Goal: Obtain resource: Download file/media

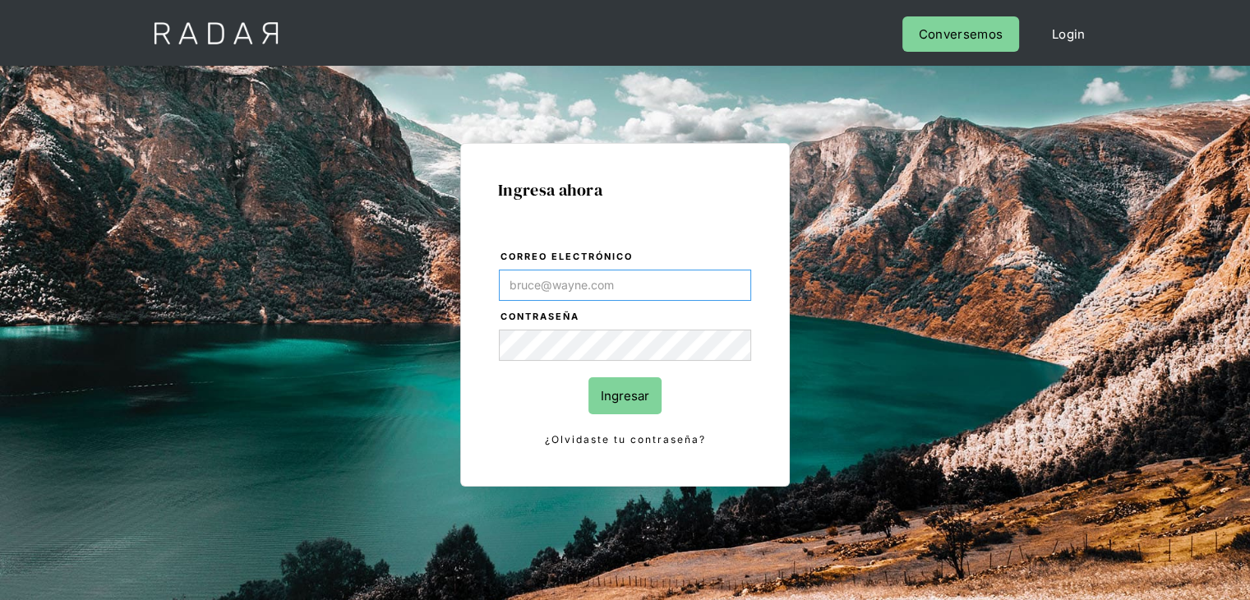
click at [600, 277] on input "Correo electrónico" at bounding box center [625, 285] width 252 height 31
type input "[PERSON_NAME][EMAIL_ADDRESS][PERSON_NAME][DOMAIN_NAME]"
click at [595, 402] on input "Ingresar" at bounding box center [625, 395] width 73 height 37
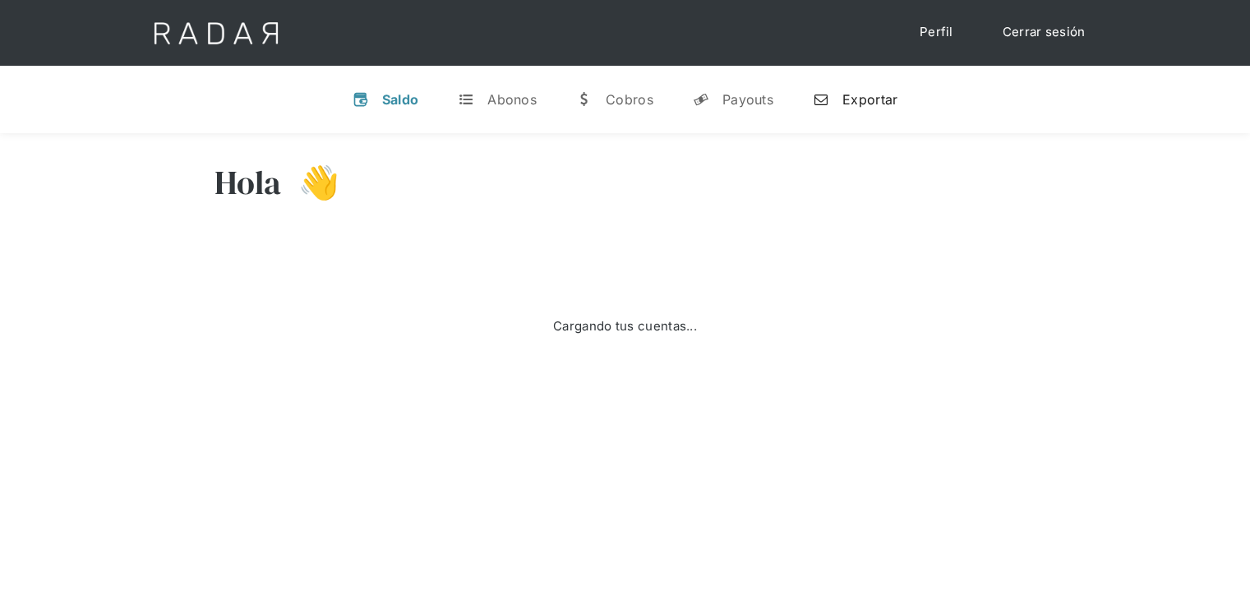
click at [850, 93] on div "Exportar" at bounding box center [870, 99] width 55 height 16
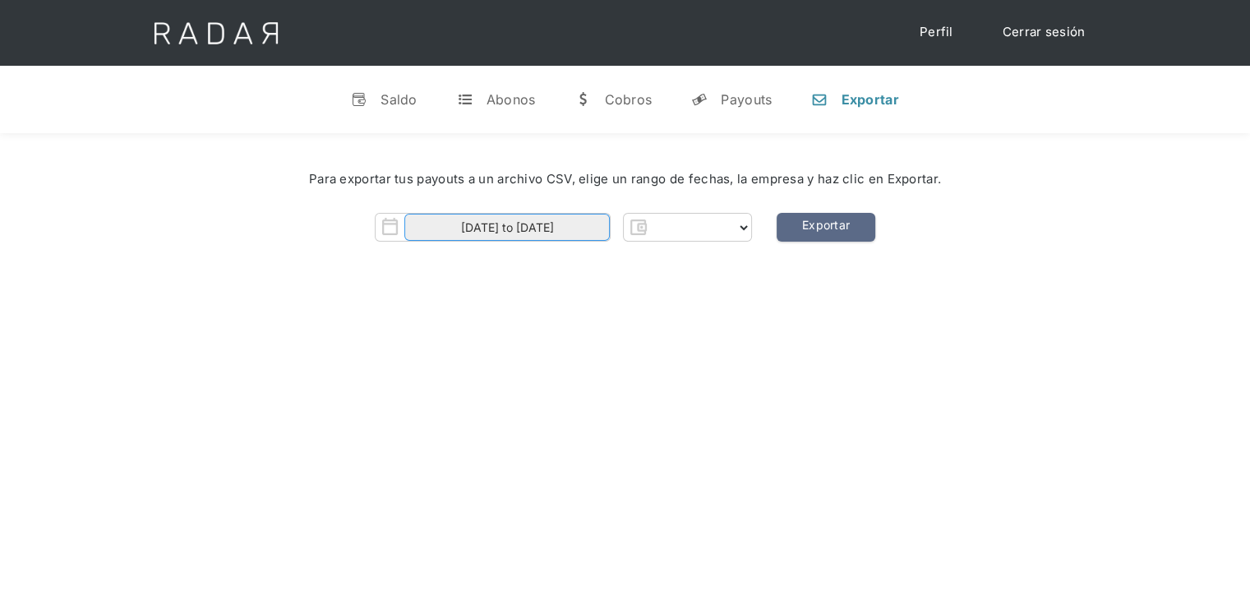
click at [552, 214] on input "01-08-2025 to 22-08-2025" at bounding box center [507, 227] width 206 height 27
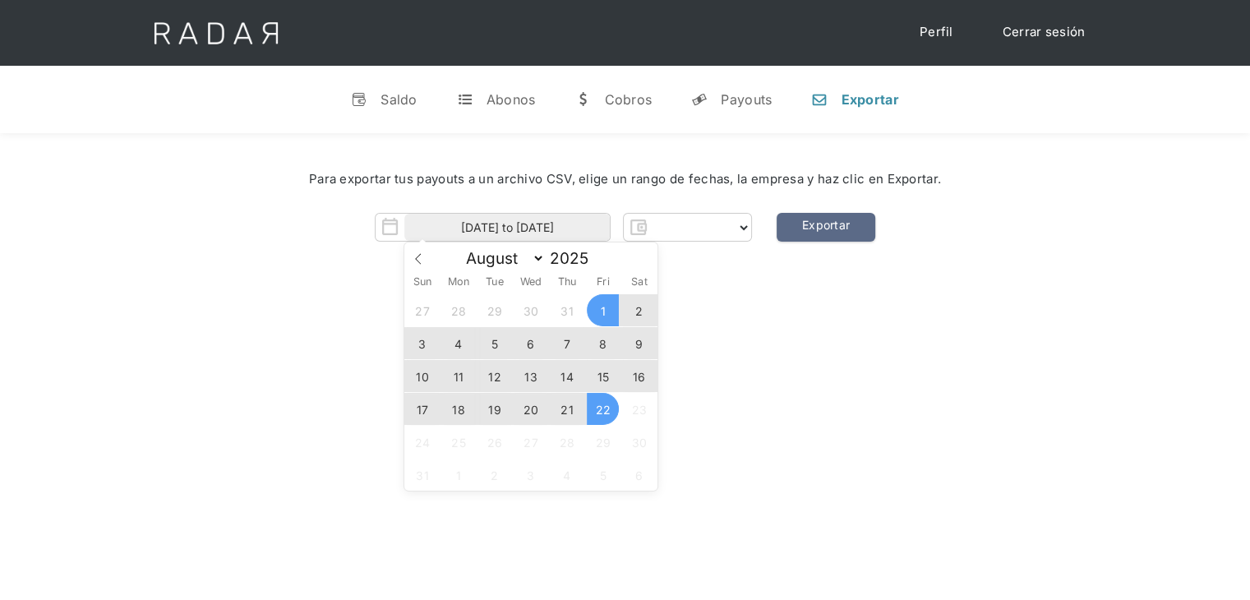
select select "monnetpayments"
click at [595, 305] on span "1" at bounding box center [603, 310] width 32 height 32
click at [561, 412] on span "21" at bounding box center [567, 409] width 32 height 32
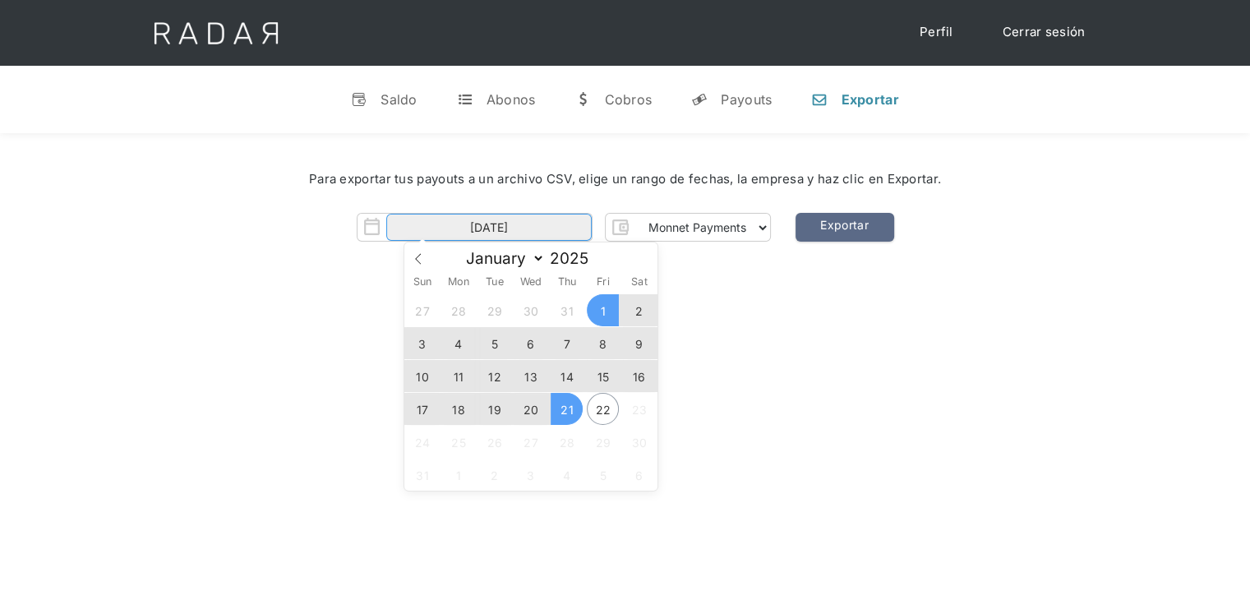
type input "01-08-2025 to 21-08-2025"
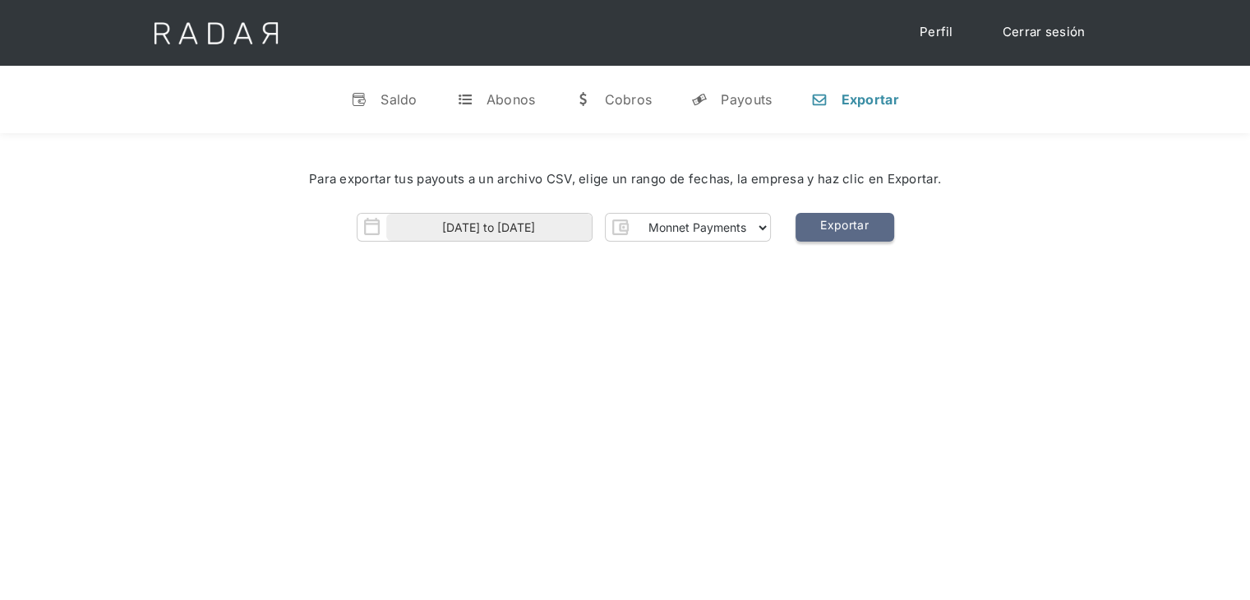
click at [844, 224] on link "Exportar" at bounding box center [845, 227] width 99 height 29
click at [789, 324] on div "Hola Jessica 👋 Cargando tus cuentas... Nombre de la empresa • Conectada • Desco…" at bounding box center [625, 433] width 1250 height 600
click at [817, 214] on link "Exportar" at bounding box center [845, 227] width 99 height 29
click at [834, 232] on link "Exportar" at bounding box center [845, 227] width 99 height 29
click at [797, 226] on link "Exportar" at bounding box center [845, 227] width 99 height 29
